Goal: Task Accomplishment & Management: Complete application form

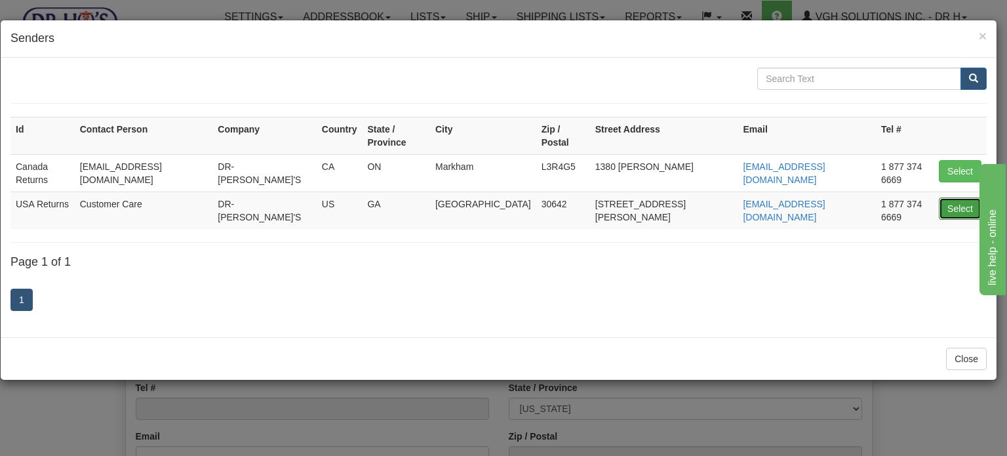
click at [953, 197] on button "Select" at bounding box center [960, 208] width 43 height 22
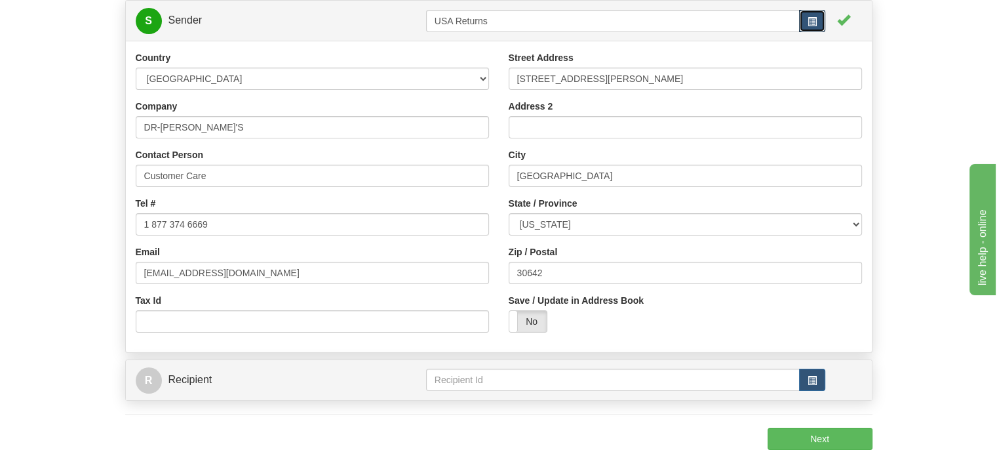
scroll to position [197, 0]
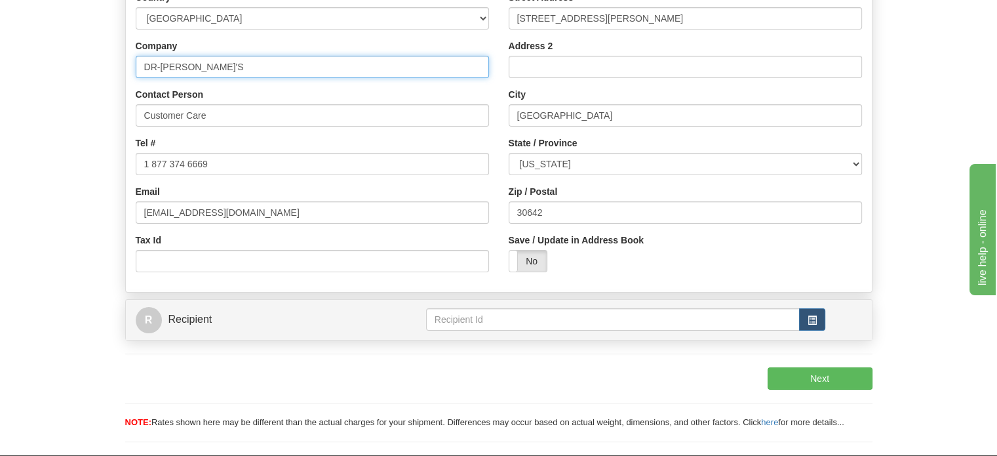
drag, startPoint x: 226, startPoint y: 99, endPoint x: 0, endPoint y: 91, distance: 225.7
click at [0, 100] on div "Toggle navigation Settings Shipping Preferences Fields Preferences New" at bounding box center [498, 129] width 997 height 652
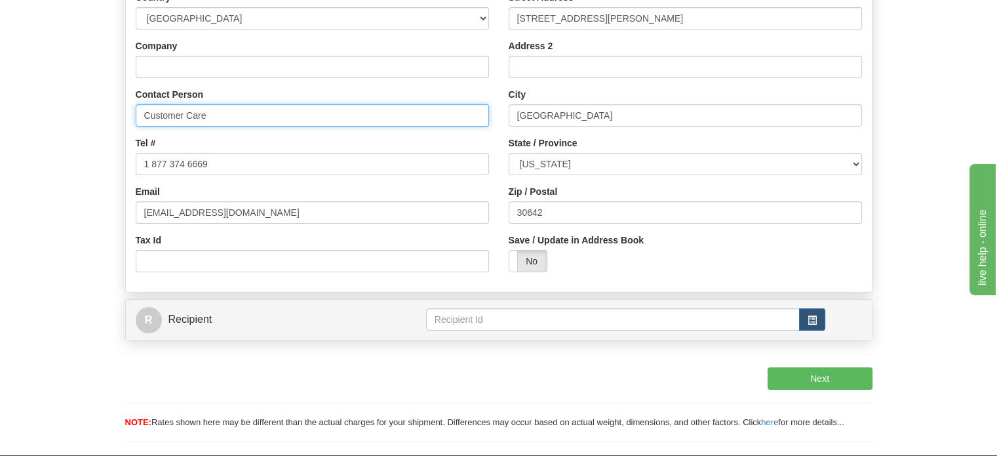
drag, startPoint x: 136, startPoint y: 150, endPoint x: 106, endPoint y: 141, distance: 32.2
click at [114, 144] on form "1 From / To 2 Packages 3 Int Opt 3 Rates S Sender USA Returns" at bounding box center [499, 157] width 958 height 595
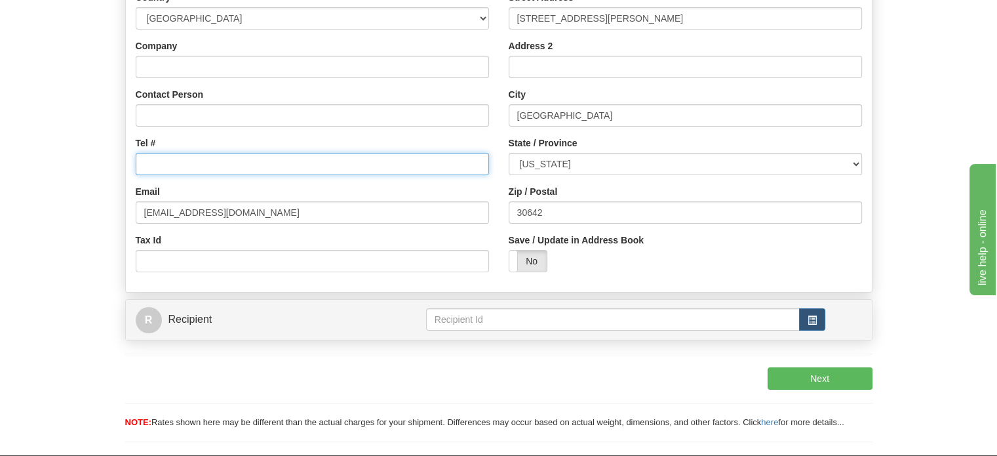
drag, startPoint x: 221, startPoint y: 188, endPoint x: 55, endPoint y: 189, distance: 165.9
click at [65, 189] on form "1 From / To 2 Packages 3 Int Opt 3 Rates S Sender USA Returns" at bounding box center [499, 157] width 958 height 595
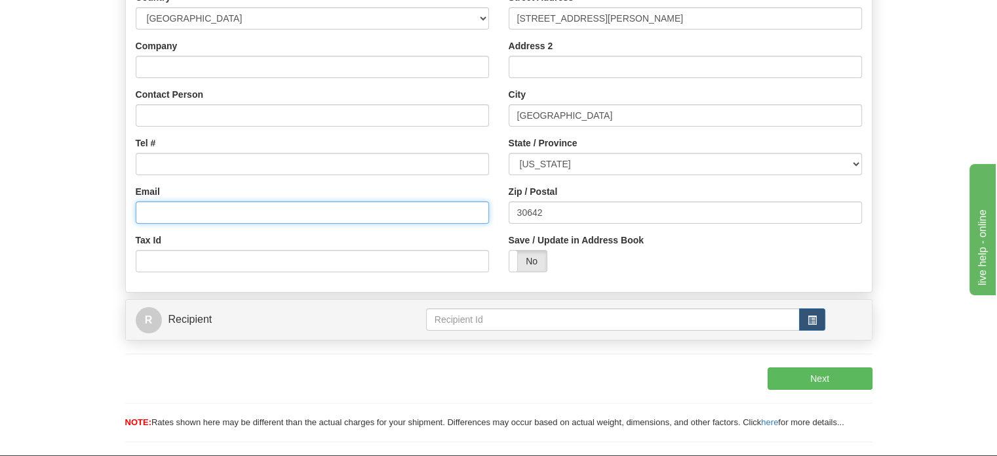
drag, startPoint x: 228, startPoint y: 232, endPoint x: 26, endPoint y: 227, distance: 201.4
click at [39, 228] on form "1 From / To 2 Packages 3 Int Opt 3 Rates S Sender USA Returns" at bounding box center [499, 157] width 958 height 595
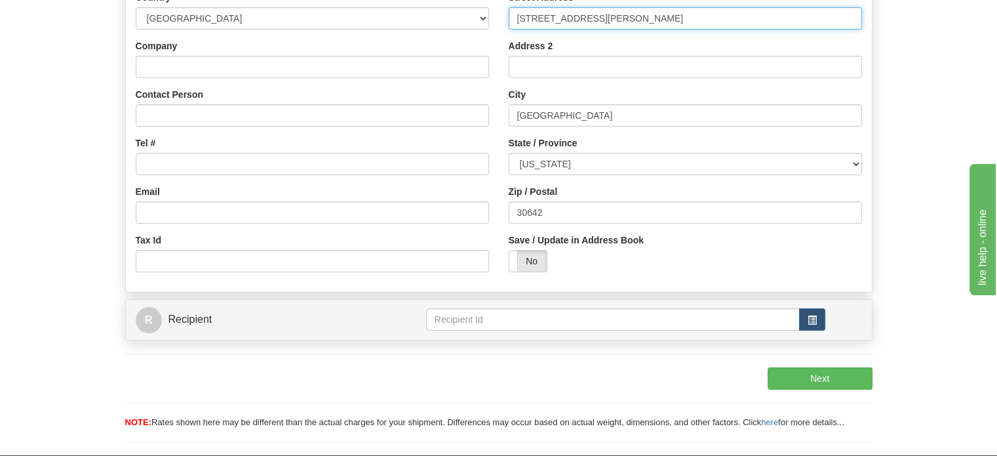
drag, startPoint x: 620, startPoint y: 43, endPoint x: 388, endPoint y: 49, distance: 231.5
click at [412, 49] on div "Country AFGHANISTAN ALAND ISLANDS ALBANIA ALGERIA AMERICAN SAMOA ANDORRA ANGOLA…" at bounding box center [499, 136] width 746 height 291
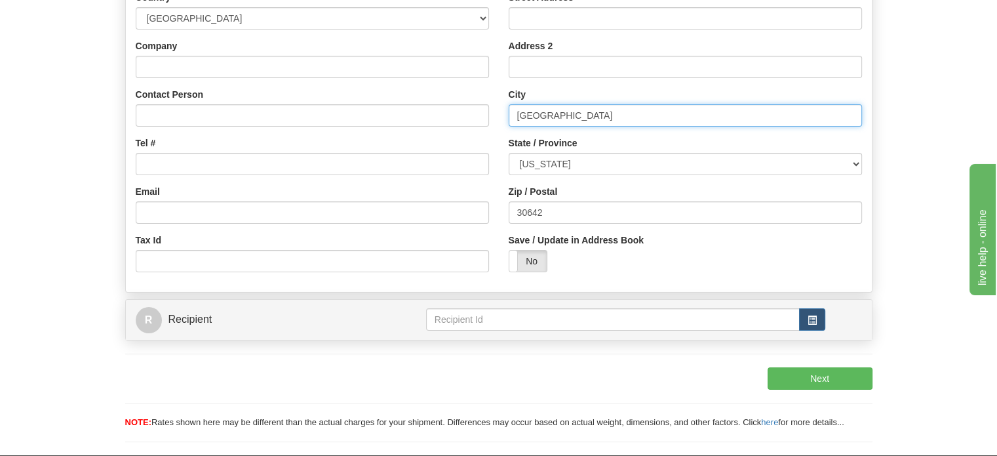
drag, startPoint x: 585, startPoint y: 150, endPoint x: 414, endPoint y: 146, distance: 170.5
click at [433, 146] on div "Country AFGHANISTAN ALAND ISLANDS ALBANIA ALGERIA AMERICAN SAMOA ANDORRA ANGOLA…" at bounding box center [499, 136] width 746 height 291
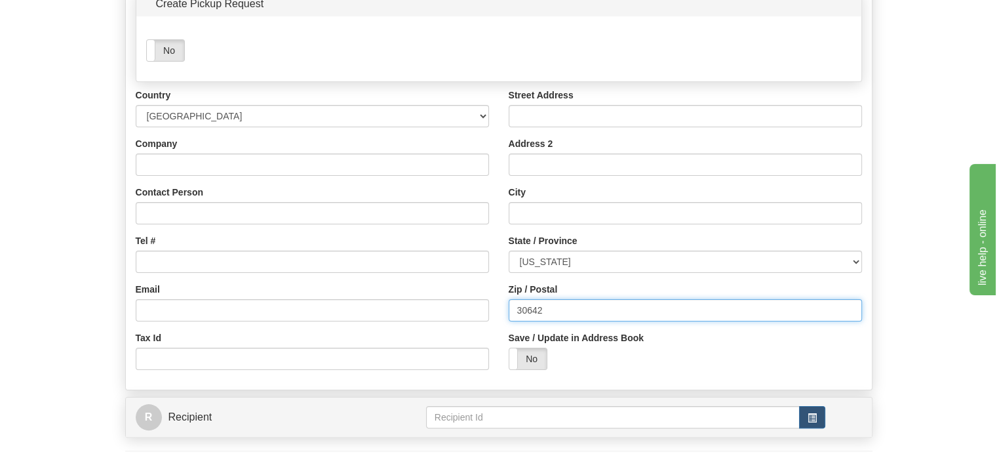
drag, startPoint x: 584, startPoint y: 340, endPoint x: 290, endPoint y: 306, distance: 295.7
click at [330, 309] on div "Country AFGHANISTAN ALAND ISLANDS ALBANIA ALGERIA AMERICAN SAMOA ANDORRA ANGOLA…" at bounding box center [499, 234] width 746 height 291
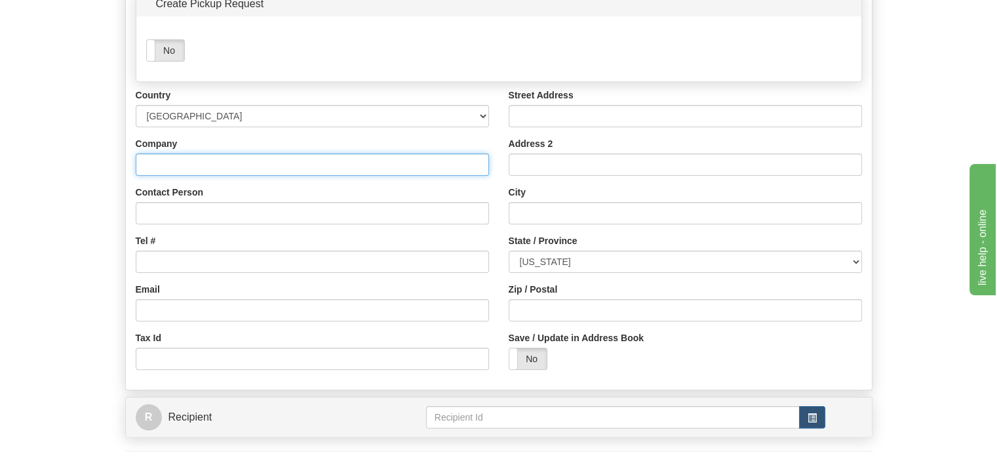
click at [176, 176] on input "Company" at bounding box center [312, 164] width 353 height 22
paste input "FERNANDO GONZALEZ"
type input "FERNANDO GONZALEZ"
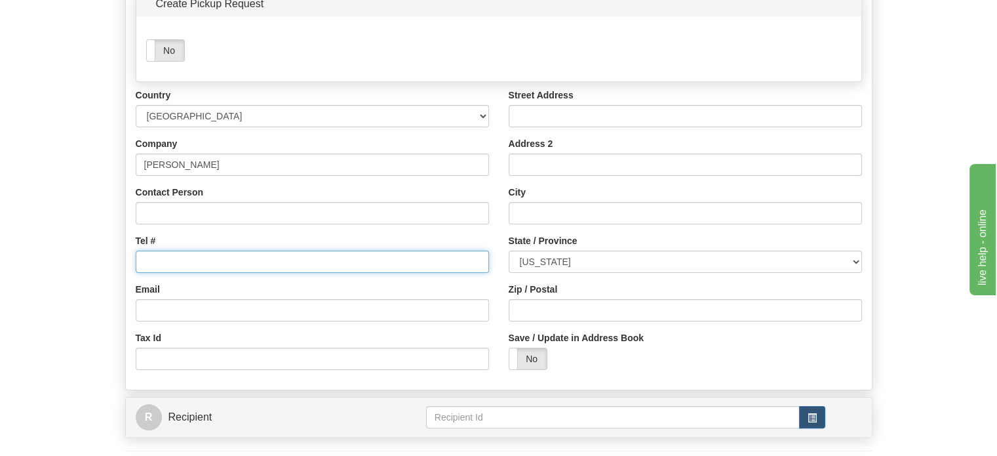
click at [159, 273] on input "Tel #" at bounding box center [312, 261] width 353 height 22
paste input "2105346983"
type input "2105346983"
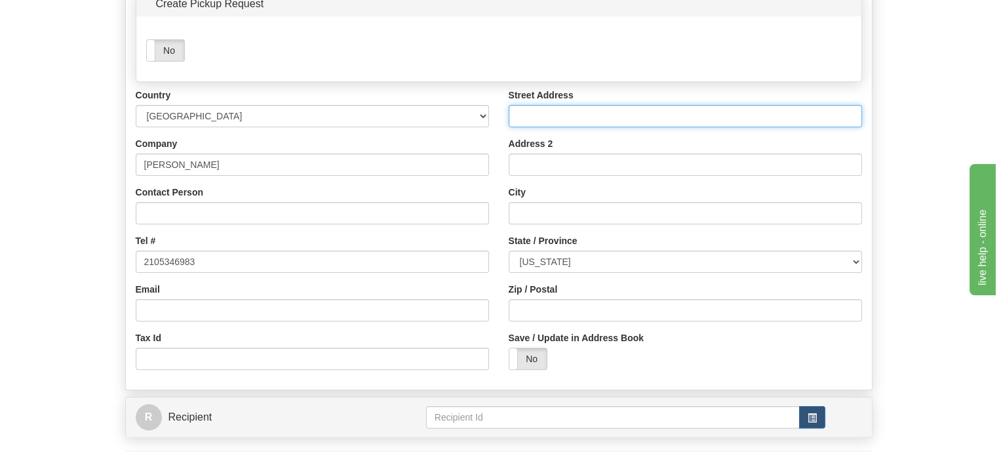
drag, startPoint x: 580, startPoint y: 151, endPoint x: 561, endPoint y: 151, distance: 19.0
click at [580, 127] on input "Street Address" at bounding box center [685, 116] width 353 height 22
paste input "810 RIPFORD ST"
type input "810 RIPFORD ST"
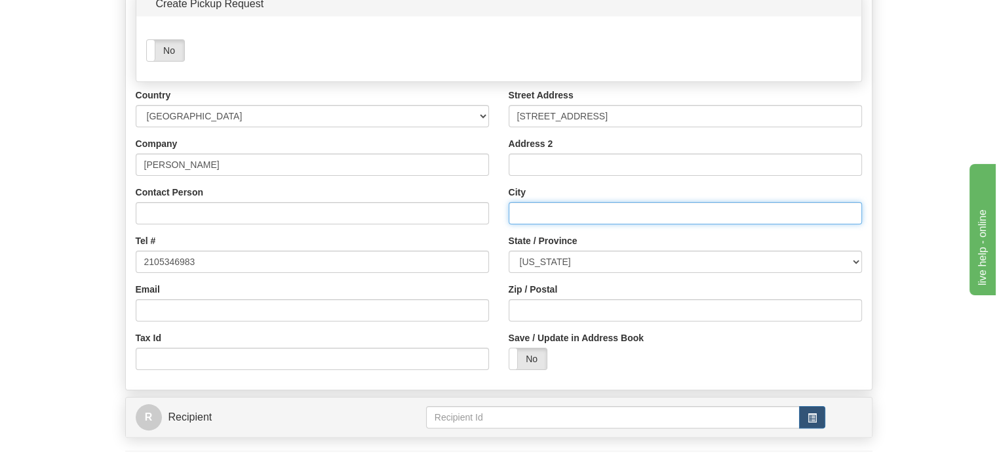
click at [564, 224] on input "City" at bounding box center [685, 213] width 353 height 22
paste input "SAN ANTONIO"
type input "SAN ANTONIO"
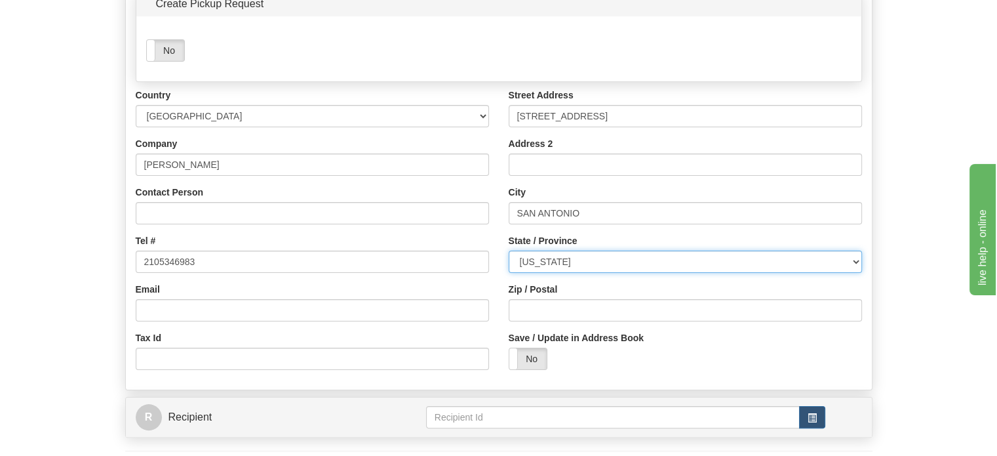
click at [592, 273] on select "ALABAMA ALASKA ARIZONA ARKANSAS Armed Forces America Armed Forces Europe Armed …" at bounding box center [685, 261] width 353 height 22
select select "TX"
click at [509, 273] on select "ALABAMA ALASKA ARIZONA ARKANSAS Armed Forces America Armed Forces Europe Armed …" at bounding box center [685, 261] width 353 height 22
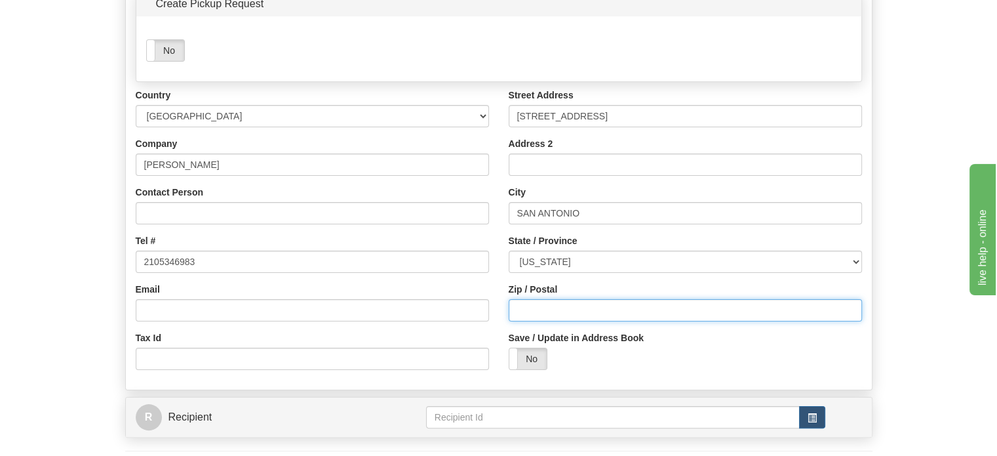
click at [546, 321] on input "Zip / Postal" at bounding box center [685, 310] width 353 height 22
paste input "78225"
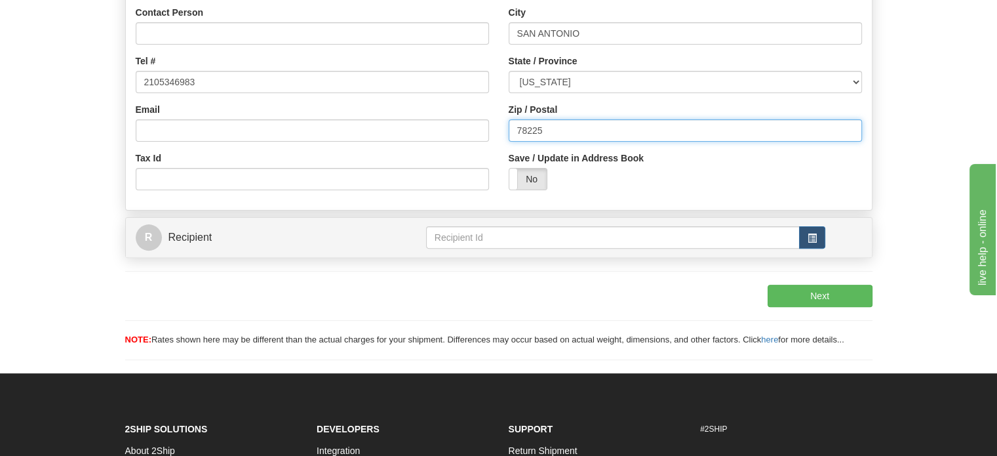
scroll to position [393, 0]
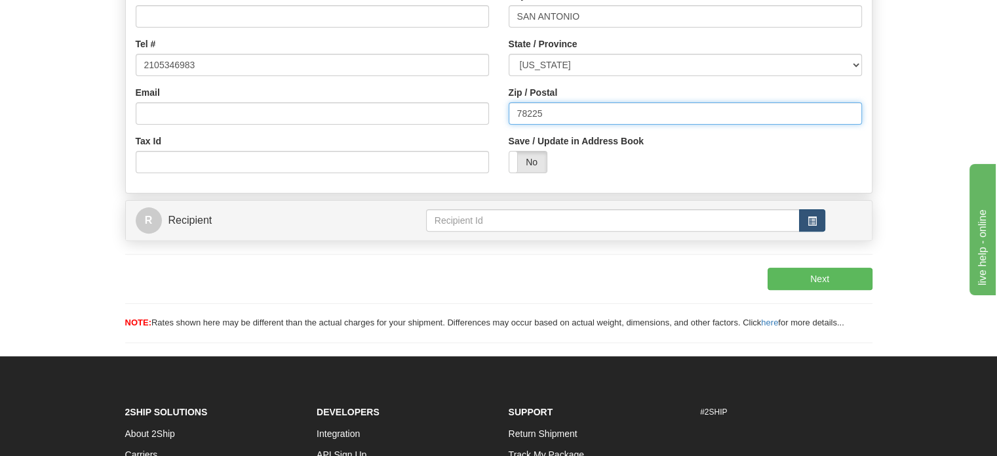
type input "78225"
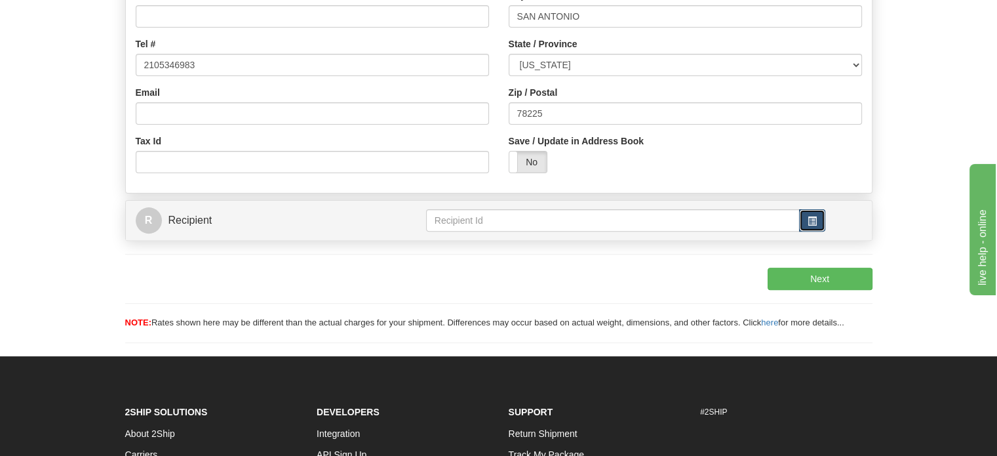
click at [815, 231] on button "button" at bounding box center [812, 220] width 26 height 22
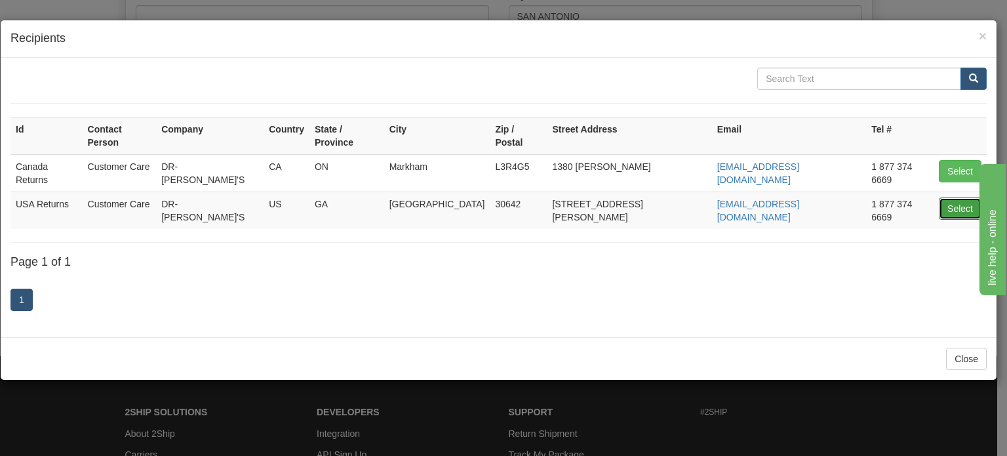
click at [947, 200] on button "Select" at bounding box center [960, 208] width 43 height 22
type input "USA Returns"
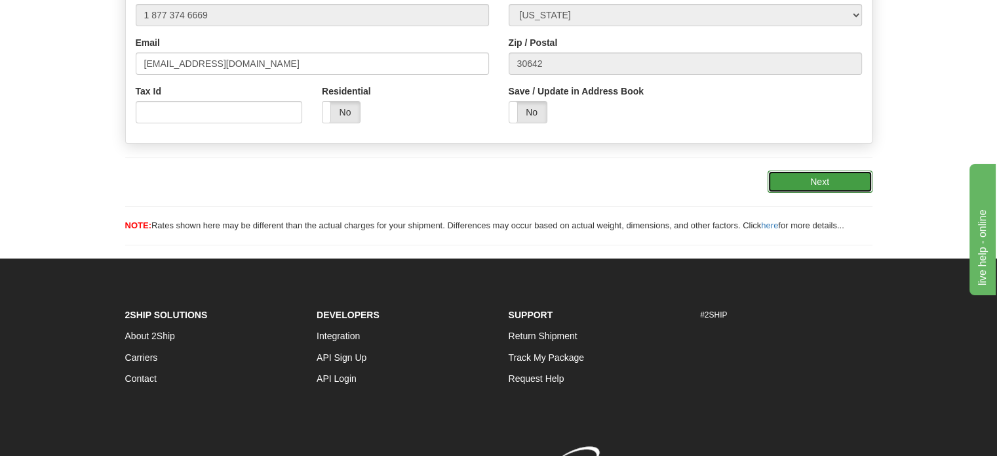
click at [817, 193] on button "Next" at bounding box center [820, 181] width 105 height 22
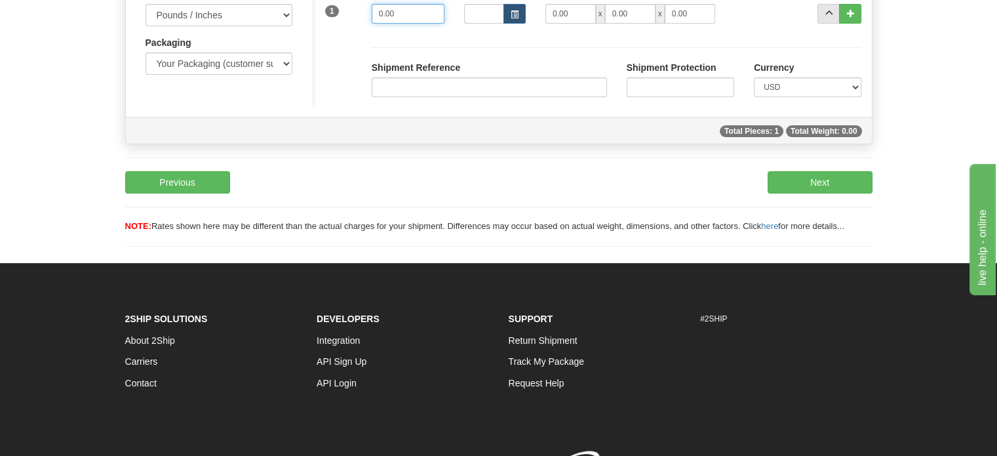
drag, startPoint x: 412, startPoint y: 45, endPoint x: 226, endPoint y: 43, distance: 186.9
click at [227, 43] on div "Measurements Type Pounds / Inches Kilograms / Centimeters Packaging Your Packag…" at bounding box center [499, 47] width 746 height 119
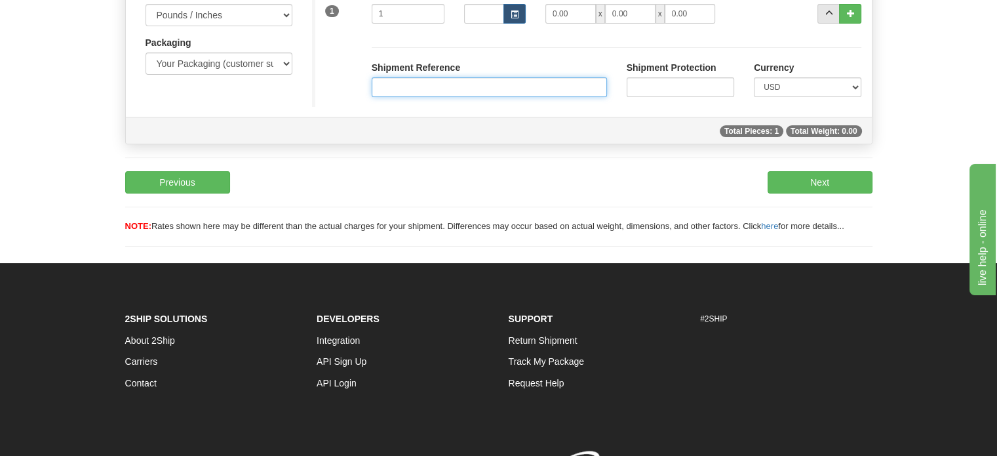
type input "1.00"
click at [434, 97] on input "Shipment Reference" at bounding box center [489, 87] width 235 height 20
paste input "1118803"
type input "1118803"
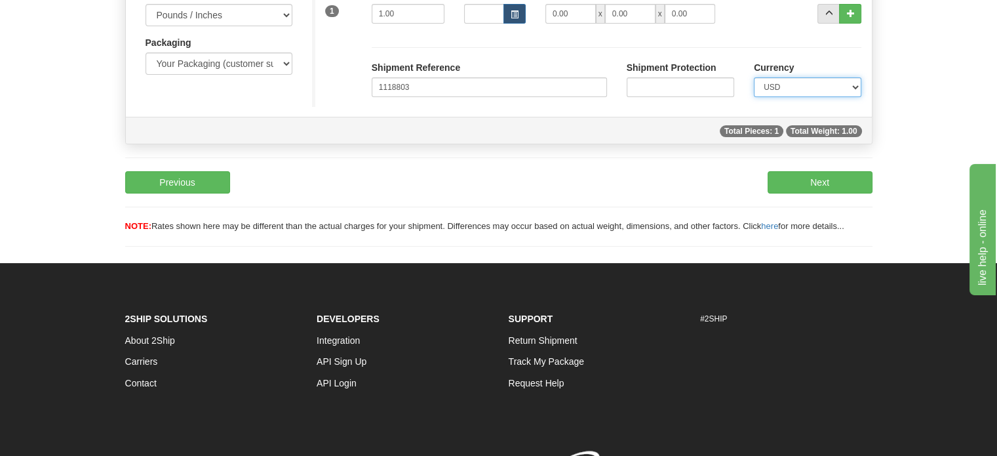
click at [858, 97] on select "CAD USD EUR ZAR RON ANG ARN AUD AUS AWG BBD BFR BGN BHD BMD BND BRC BRL CHP CKZ…" at bounding box center [808, 87] width 108 height 20
click at [754, 97] on select "CAD USD EUR ZAR RON ANG ARN AUD AUS AWG BBD BFR BGN BHD BMD BND BRC BRL CHP CKZ…" at bounding box center [808, 87] width 108 height 20
click at [826, 193] on button "Next" at bounding box center [820, 182] width 105 height 22
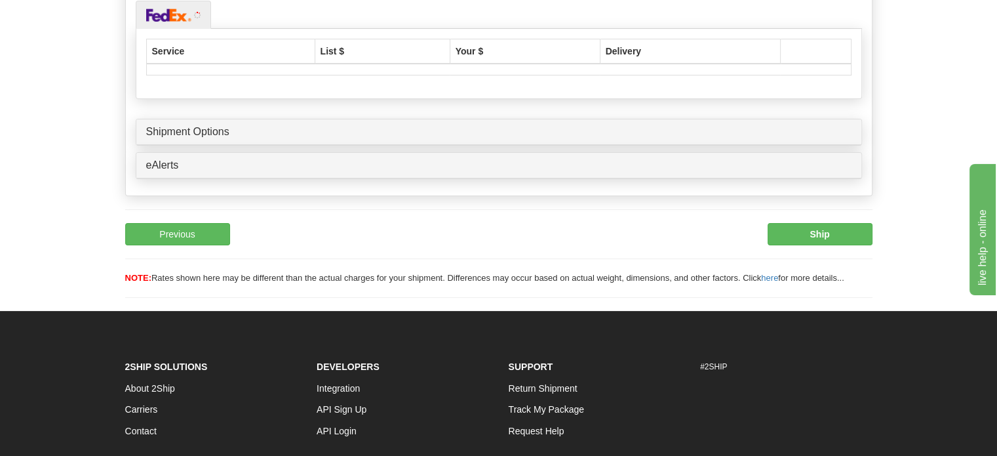
scroll to position [242, 0]
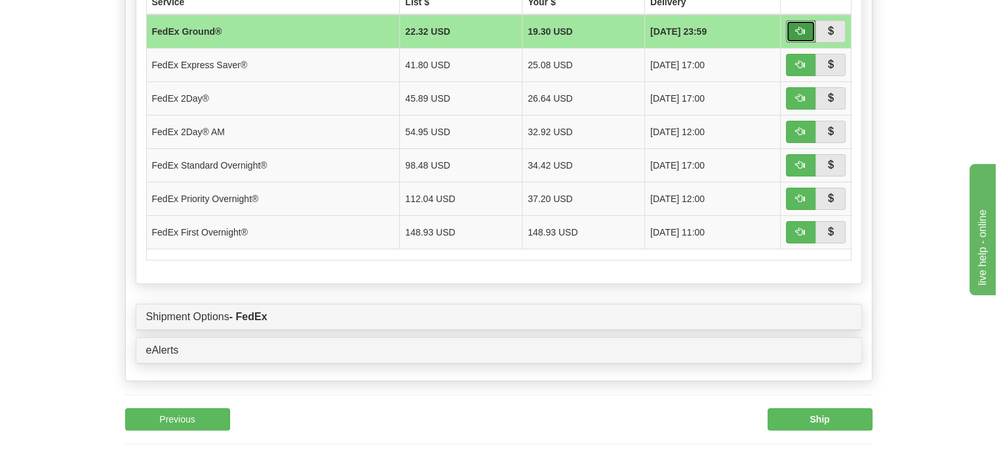
click at [801, 43] on button "button" at bounding box center [801, 31] width 30 height 22
type input "92"
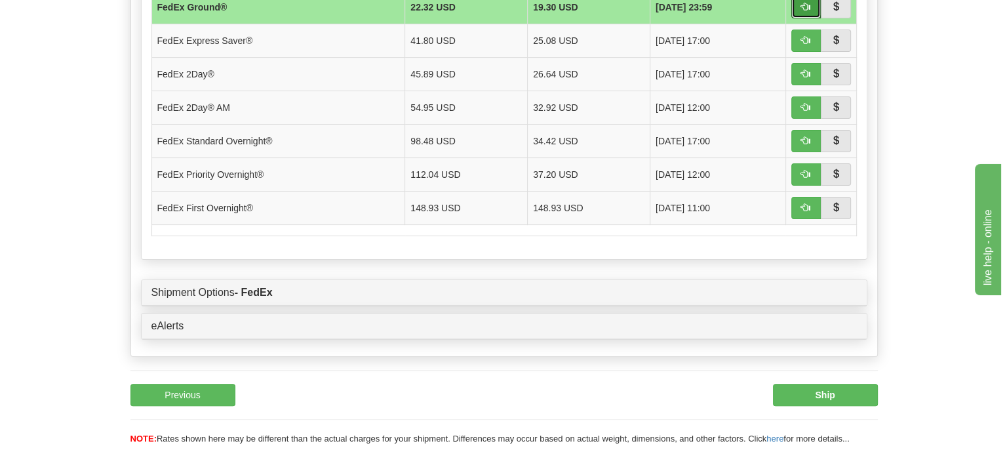
scroll to position [308, 0]
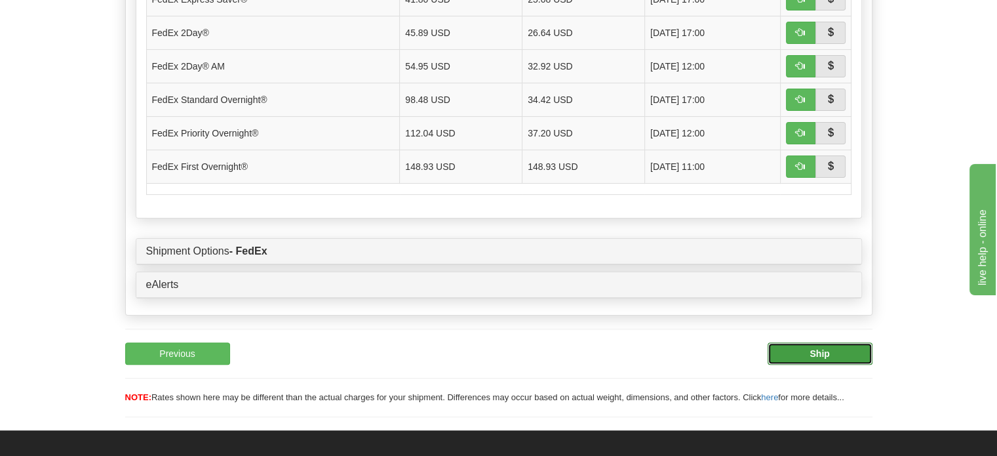
click at [834, 365] on button "Ship" at bounding box center [820, 353] width 105 height 22
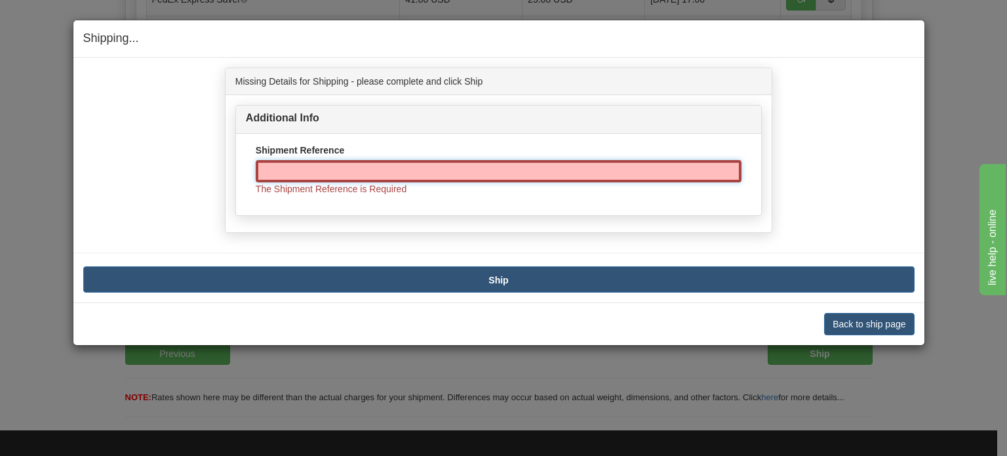
click at [394, 170] on input "Shipment Reference" at bounding box center [499, 171] width 486 height 22
paste input "1118803"
type input "1118803"
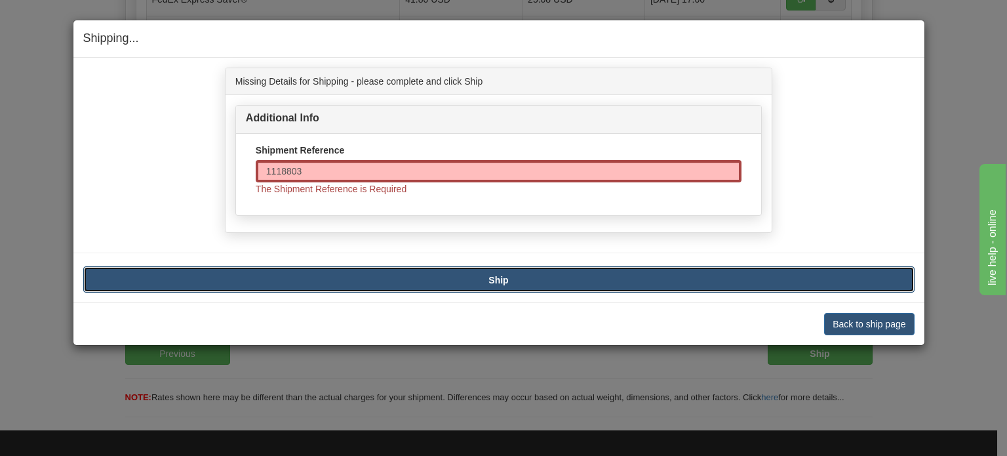
click at [471, 277] on button "Ship" at bounding box center [498, 279] width 831 height 26
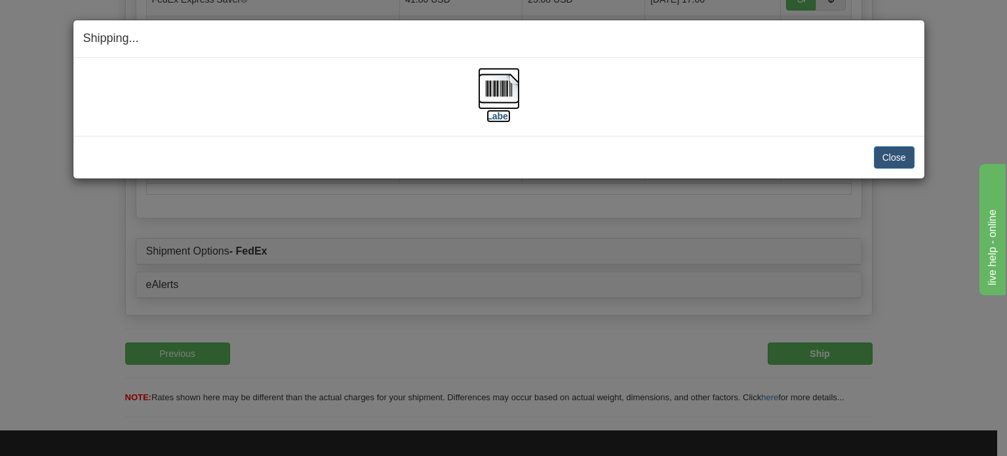
click at [485, 89] on img at bounding box center [499, 89] width 42 height 42
click at [896, 161] on button "Close" at bounding box center [894, 157] width 41 height 22
